Goal: Check status: Check status

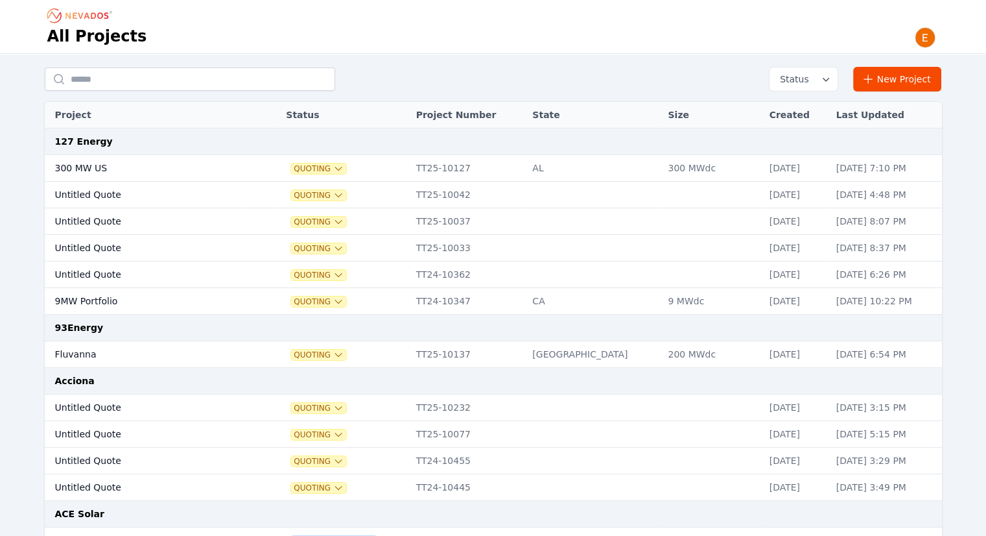
click at [247, 71] on input "text" at bounding box center [190, 78] width 291 height 23
type input "***"
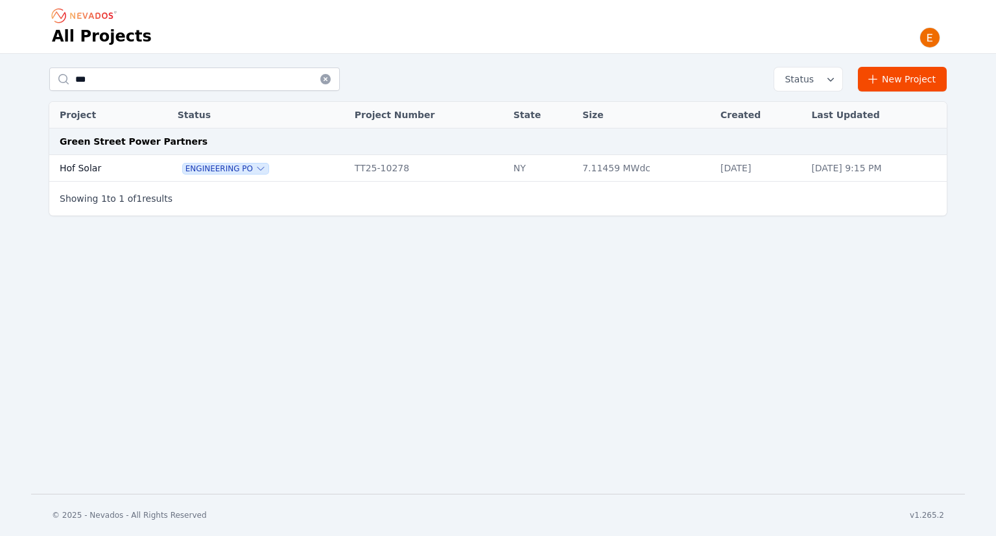
click at [135, 165] on td "Hof Solar" at bounding box center [99, 168] width 100 height 27
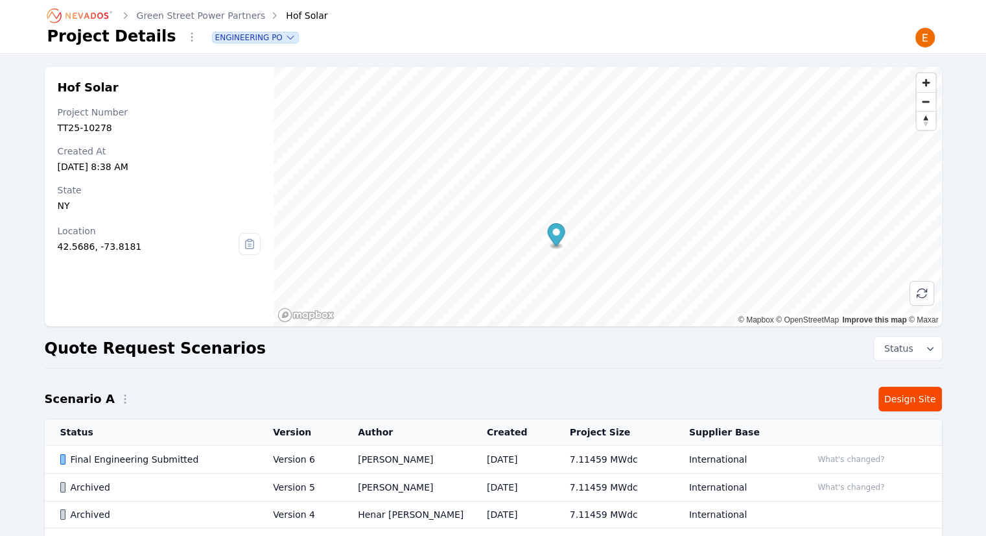
click at [496, 460] on td "[DATE]" at bounding box center [513, 460] width 83 height 28
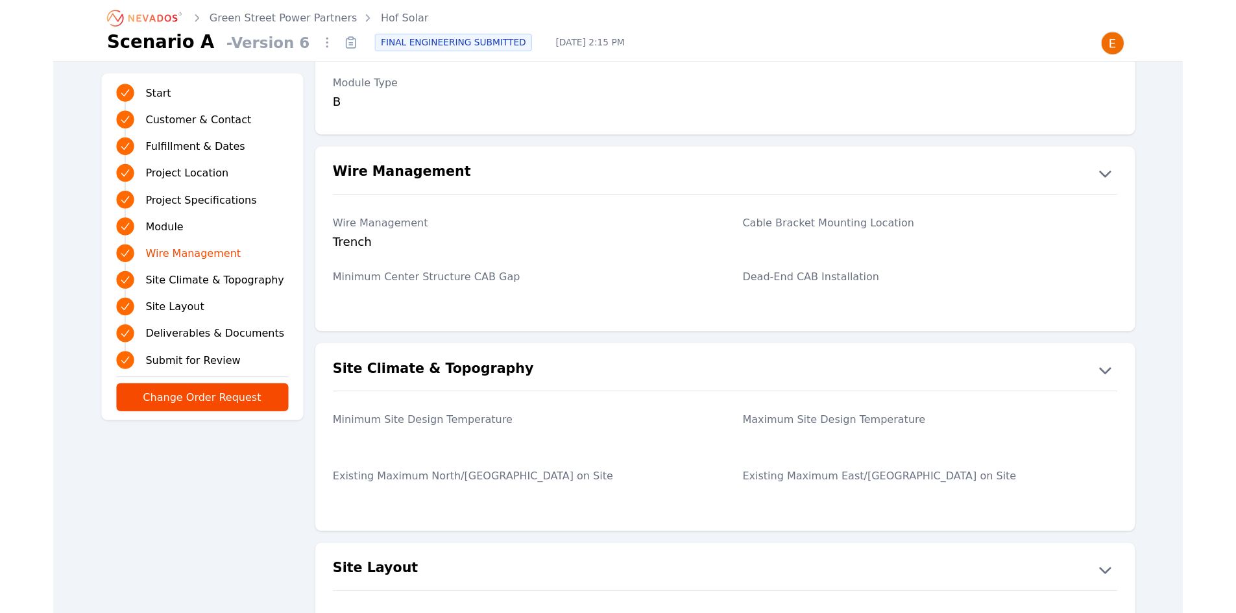
scroll to position [1751, 0]
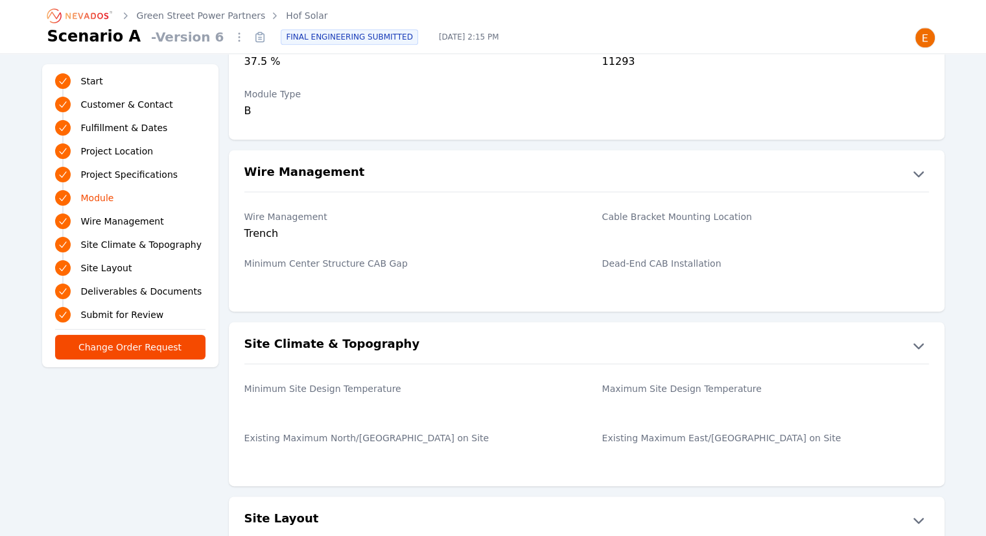
click at [768, 214] on label "Cable Bracket Mounting Location" at bounding box center [766, 216] width 327 height 13
